Goal: Share content: Share content

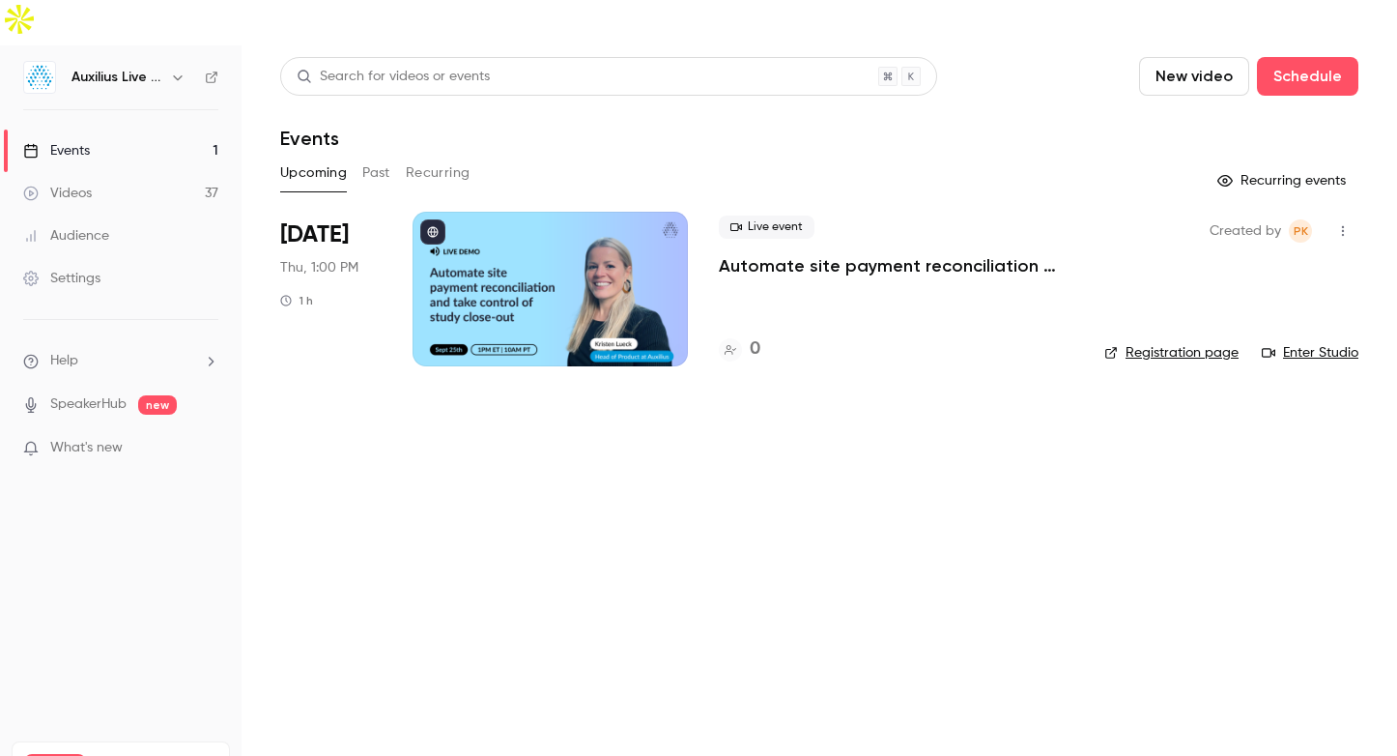
click at [121, 172] on link "Videos 37" at bounding box center [121, 193] width 242 height 43
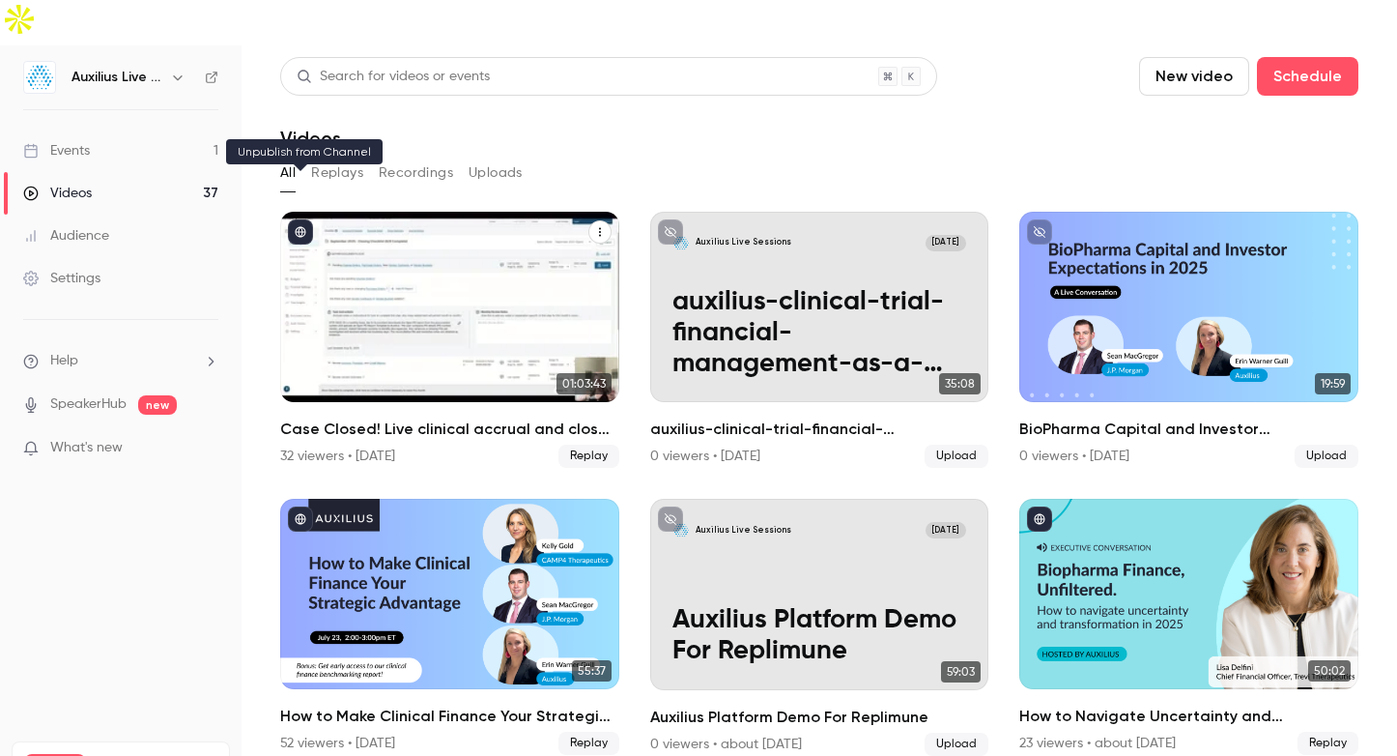
click at [303, 227] on icon "published" at bounding box center [301, 232] width 11 height 11
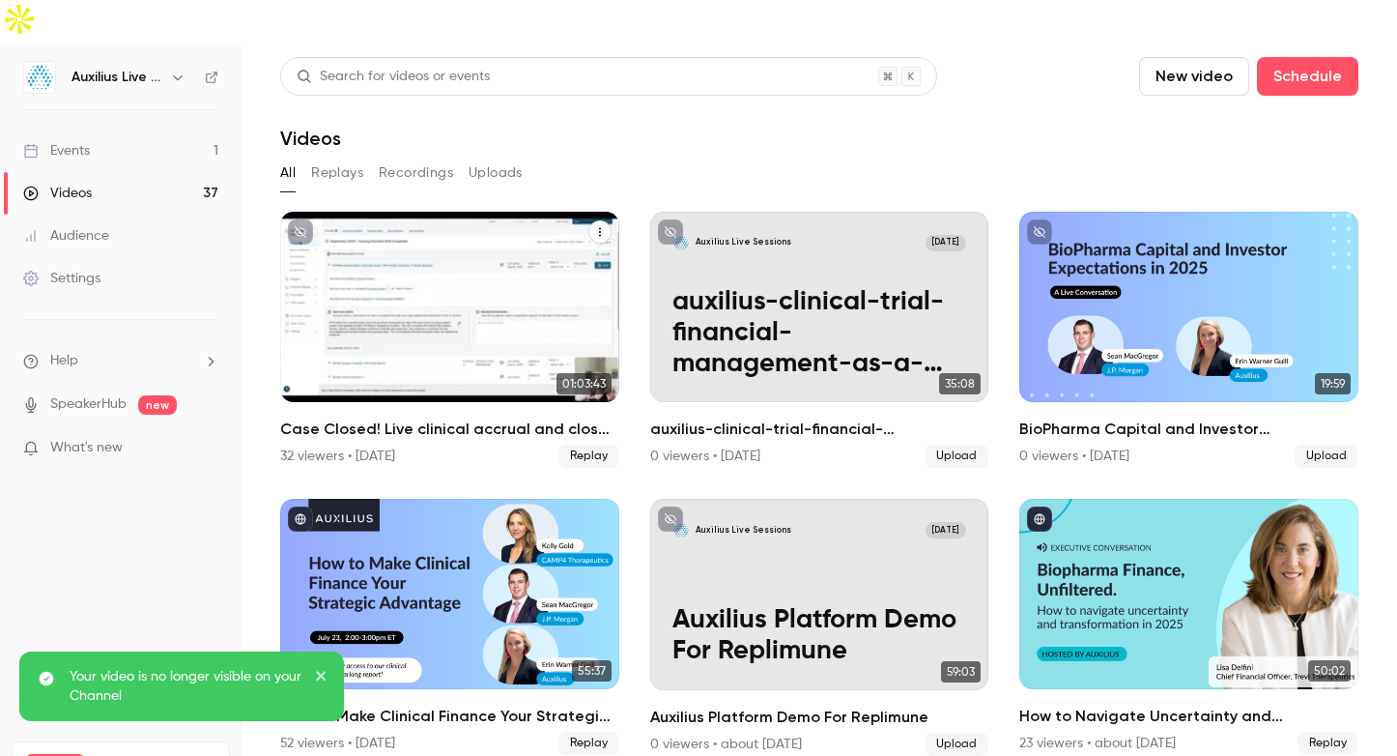
click at [602, 226] on icon "Case Closed! Live clinical accrual and close walkthrough" at bounding box center [600, 232] width 12 height 12
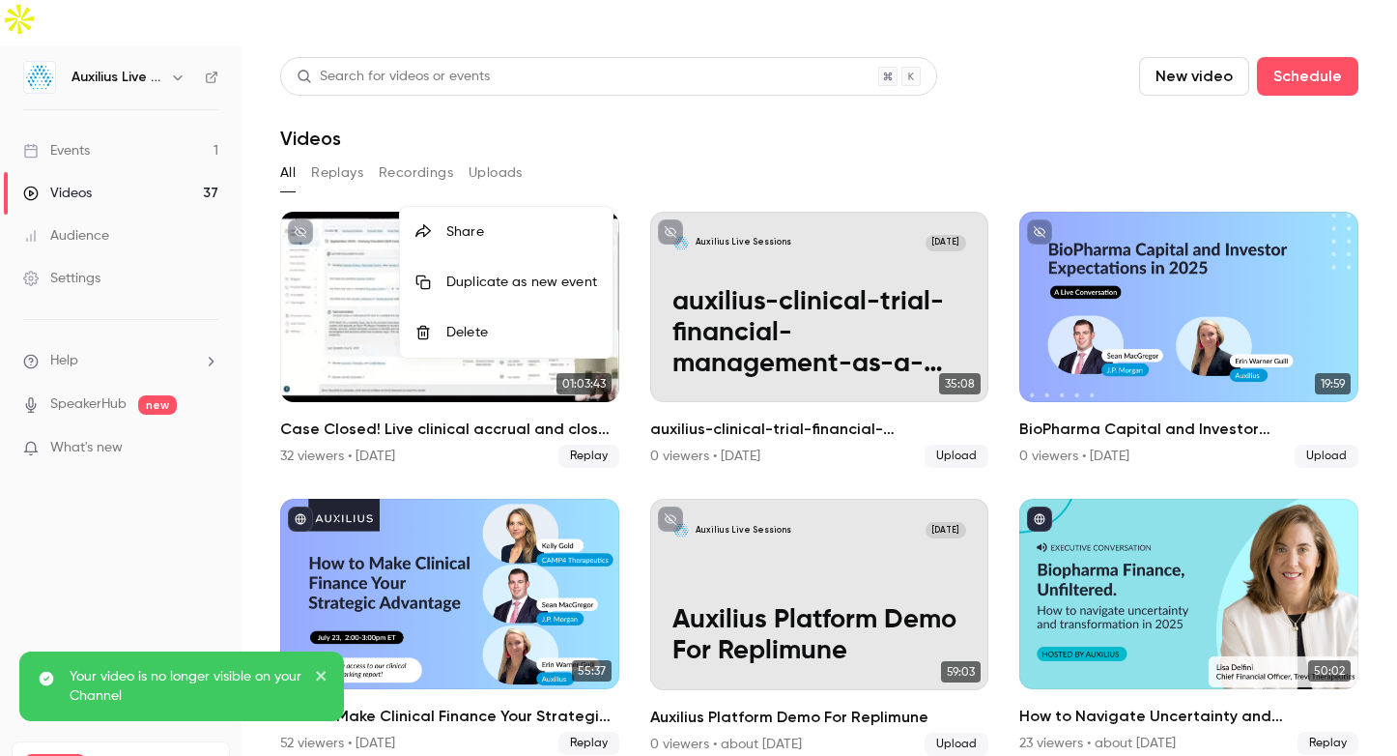
click at [525, 226] on div "Share" at bounding box center [521, 231] width 151 height 19
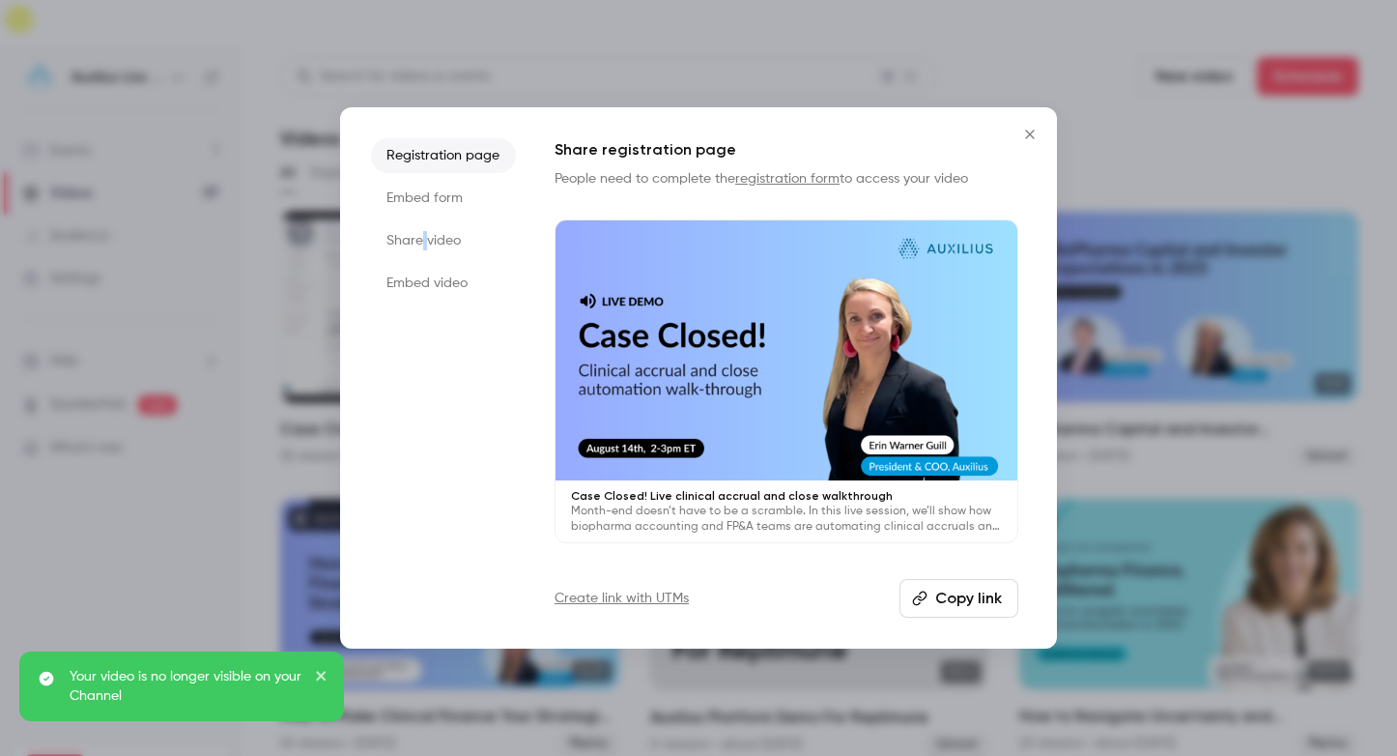
click at [423, 242] on li "Share video" at bounding box center [443, 240] width 145 height 35
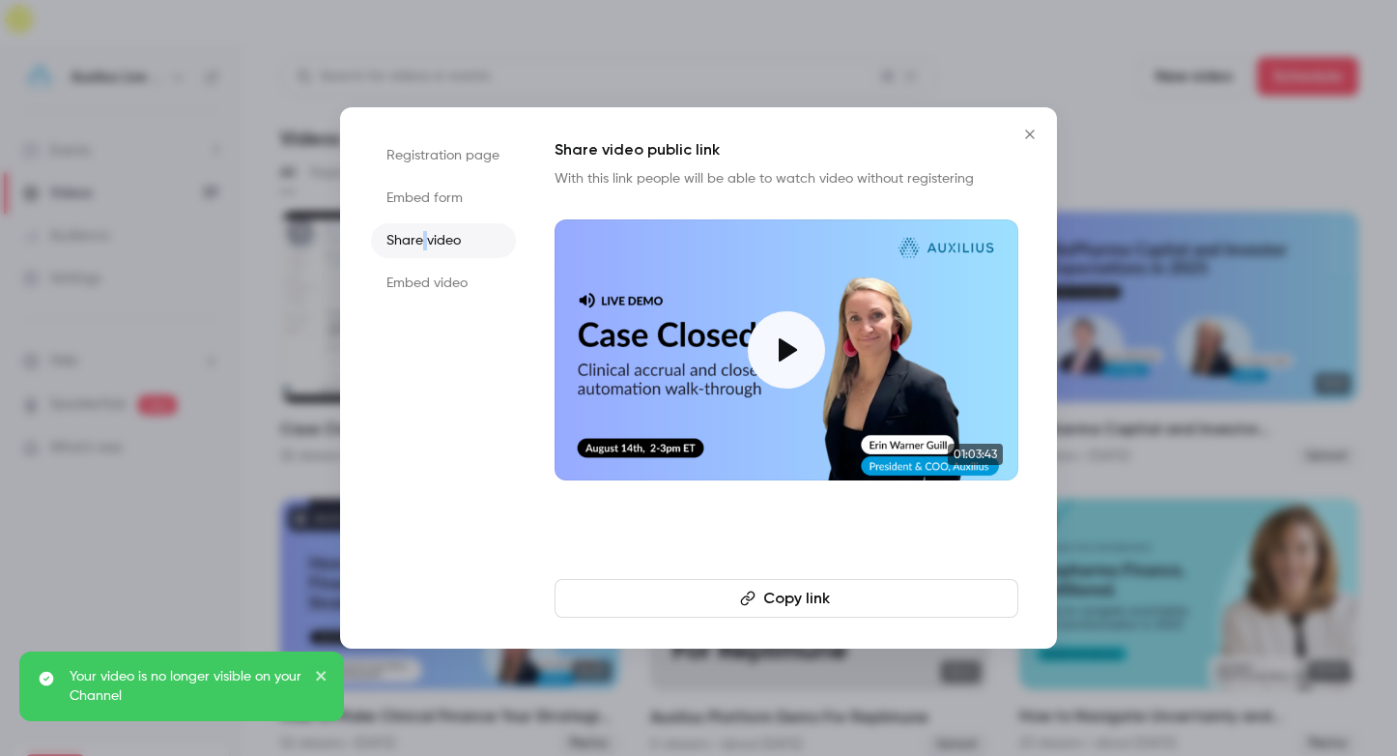
click at [847, 601] on button "Copy link" at bounding box center [787, 598] width 464 height 39
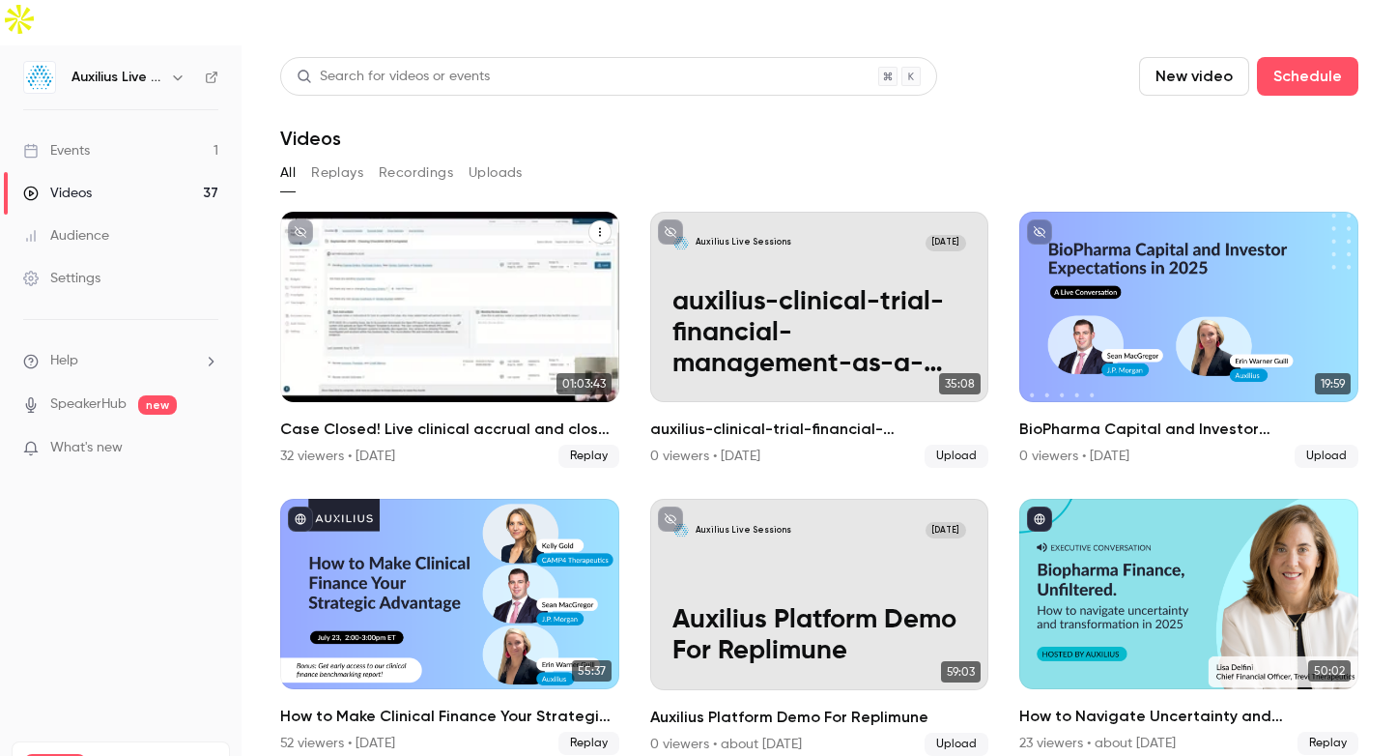
click at [605, 226] on icon "Case Closed! Live clinical accrual and close walkthrough" at bounding box center [600, 232] width 12 height 12
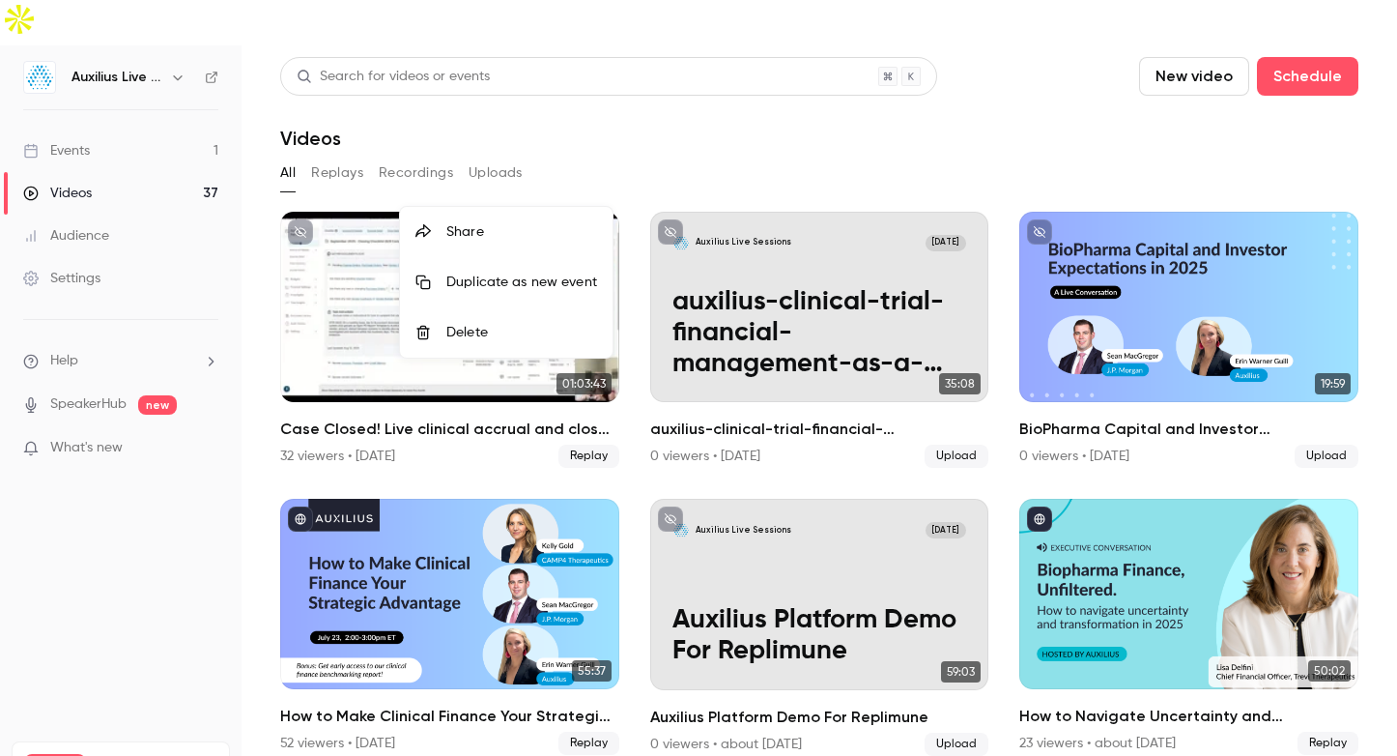
click at [472, 225] on div "Share" at bounding box center [521, 231] width 151 height 19
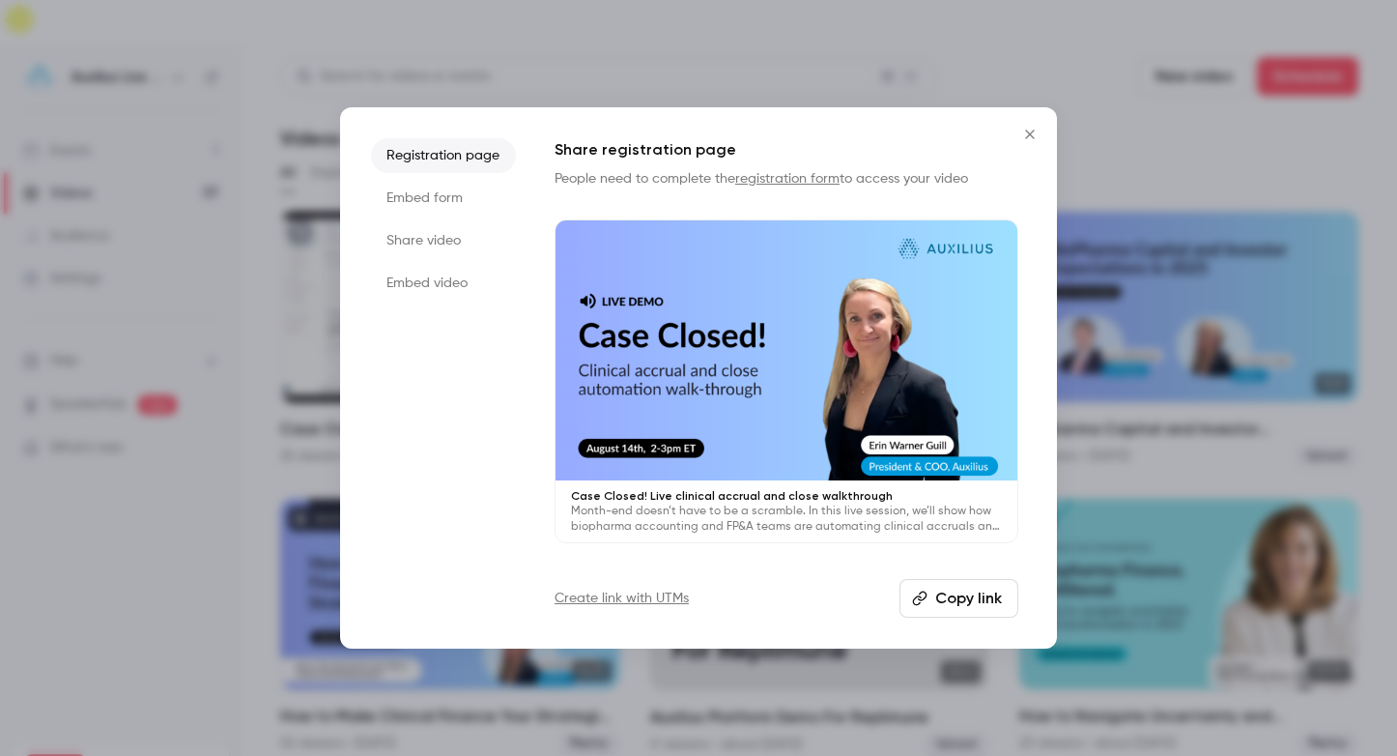
click at [943, 592] on button "Copy link" at bounding box center [959, 598] width 119 height 39
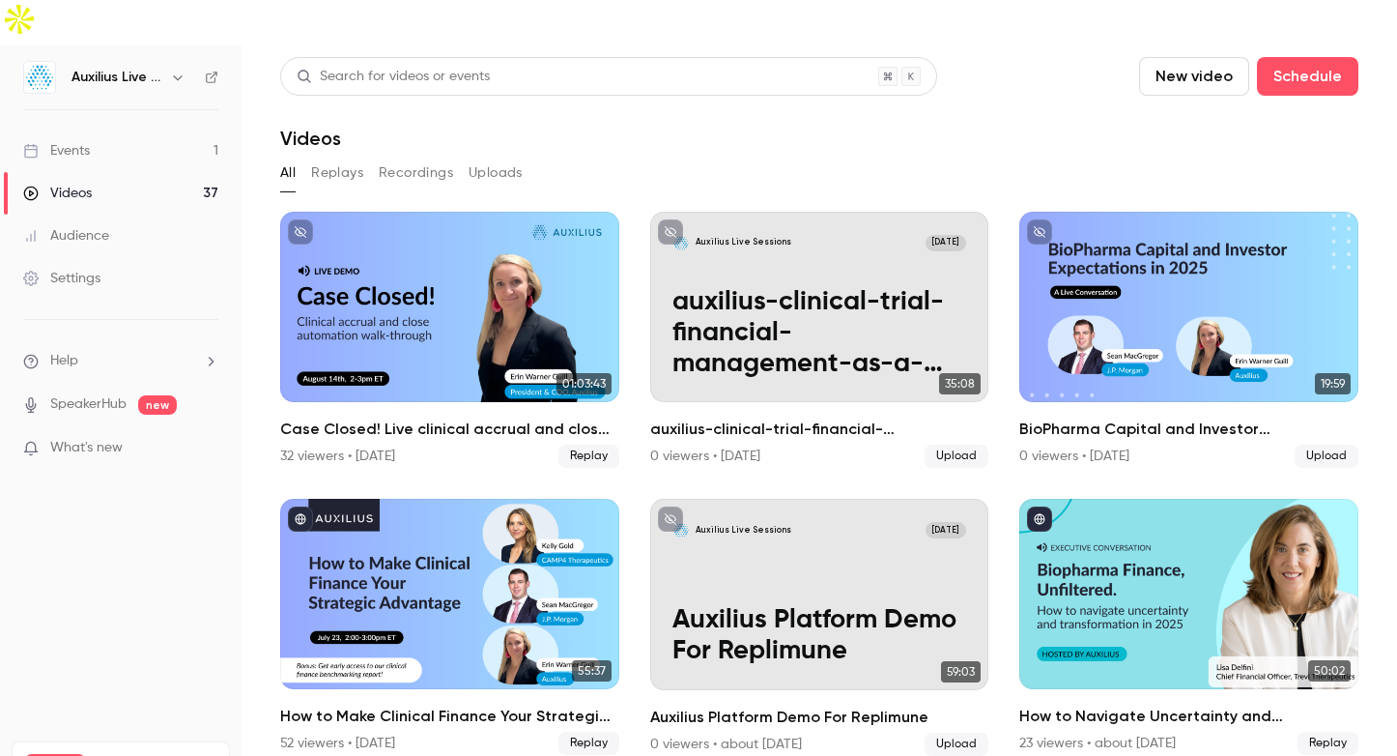
click at [92, 129] on link "Events 1" at bounding box center [121, 150] width 242 height 43
